Goal: Task Accomplishment & Management: Use online tool/utility

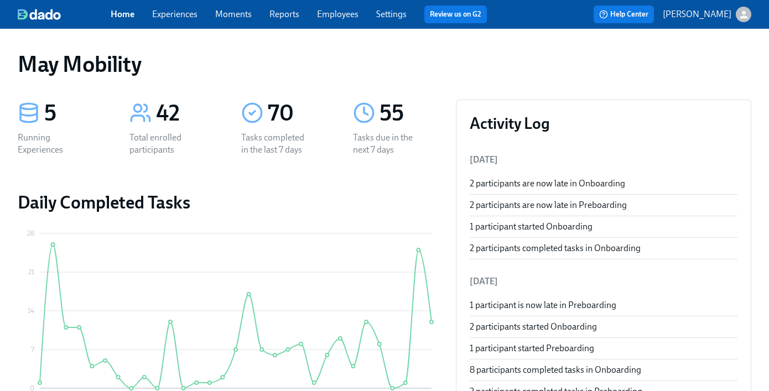
click at [144, 17] on div "Home Experiences Moments Reports Employees Settings Review us on G2" at bounding box center [303, 15] width 385 height 18
click at [164, 17] on link "Experiences" at bounding box center [174, 14] width 45 height 11
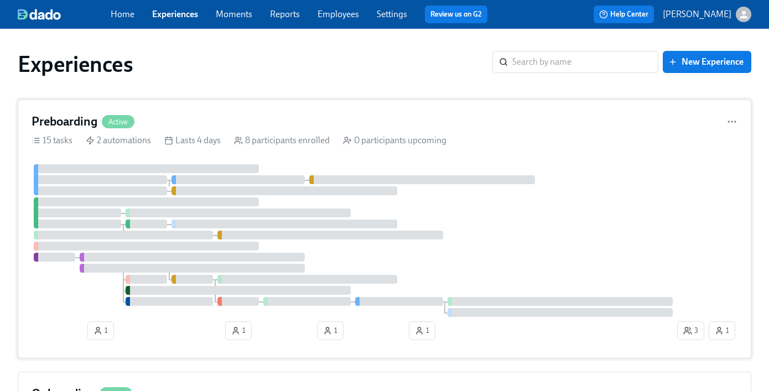
click at [70, 104] on div "Preboarding Active 15 tasks 2 automations Lasts 4 days 8 participants enrolled …" at bounding box center [385, 229] width 734 height 259
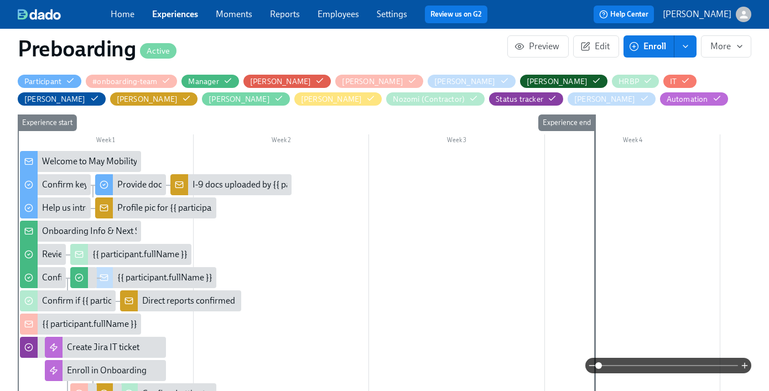
scroll to position [302, 0]
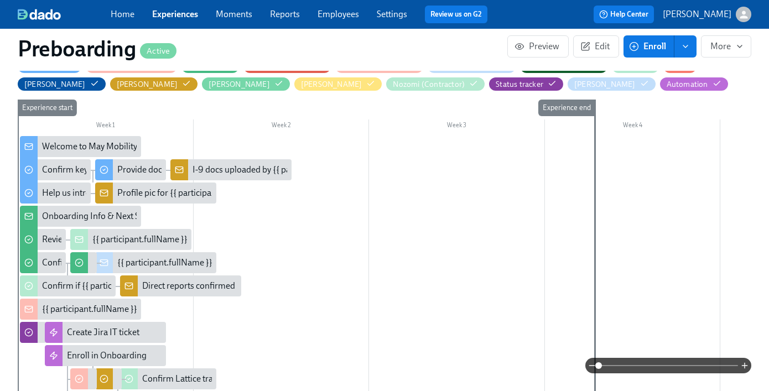
click at [101, 145] on div "Welcome to May Mobility, {{ participant.firstName }}! 🎉" at bounding box center [148, 147] width 212 height 12
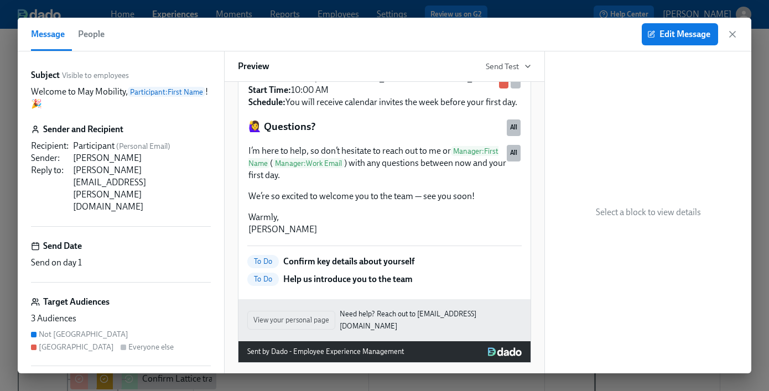
scroll to position [867, 0]
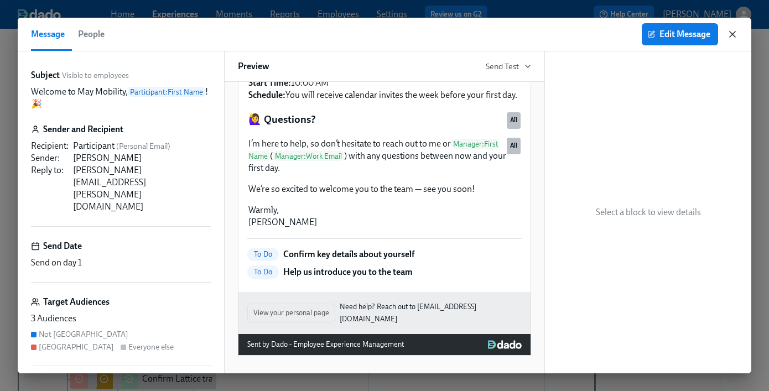
click at [731, 38] on icon "button" at bounding box center [732, 34] width 11 height 11
